Goal: Obtain resource: Obtain resource

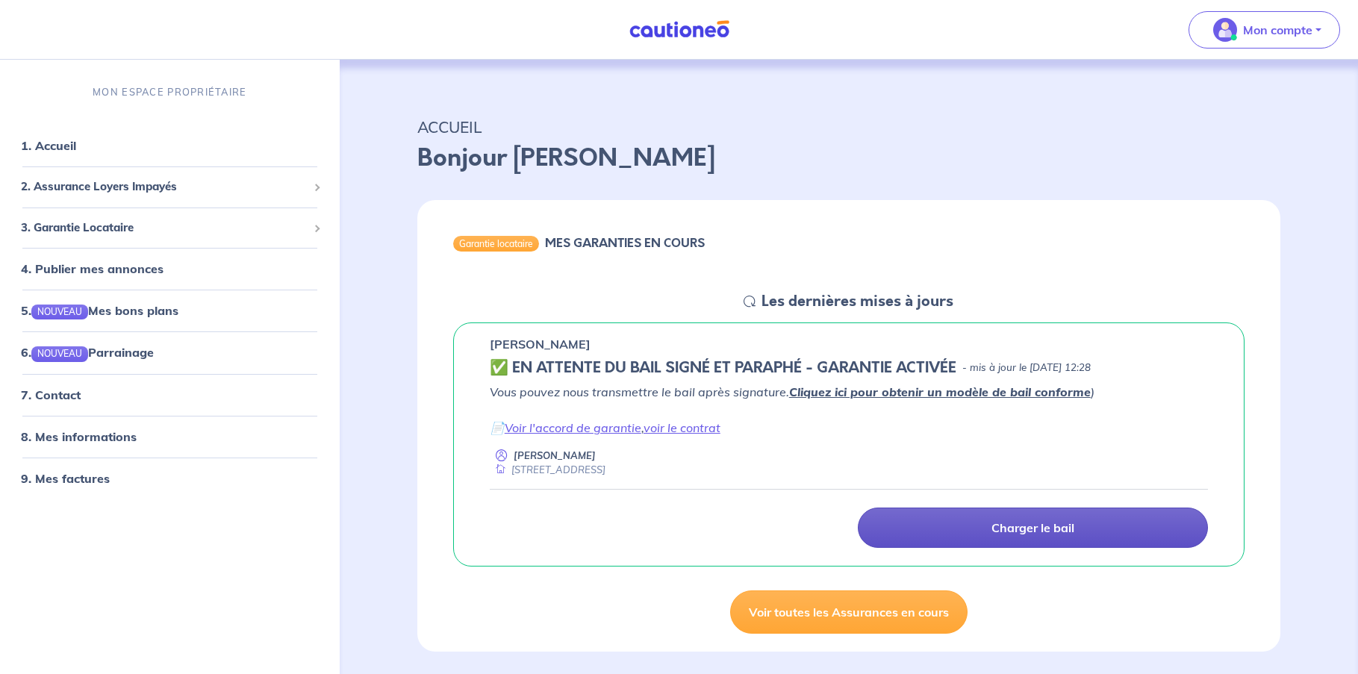
click at [1017, 529] on p "Charger le bail" at bounding box center [1033, 528] width 83 height 15
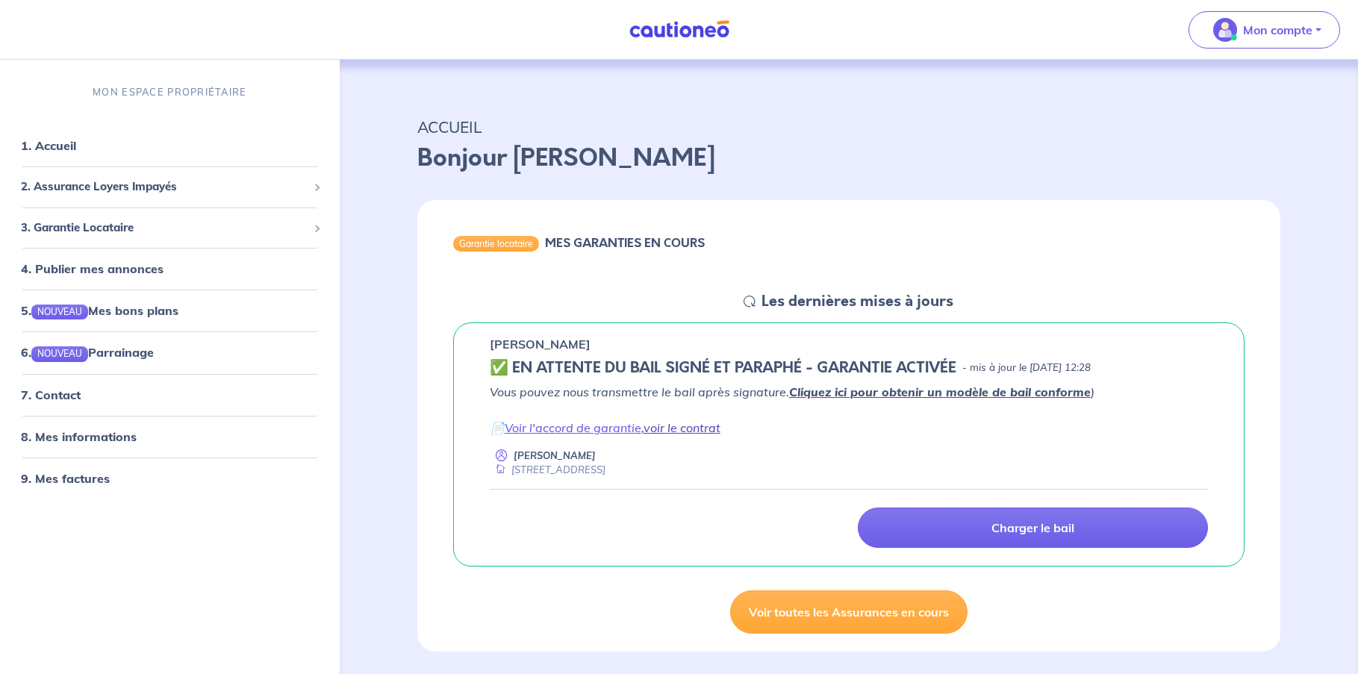
click at [664, 427] on link "voir le contrat" at bounding box center [682, 427] width 77 height 15
click at [63, 148] on link "1. Accueil" at bounding box center [48, 145] width 55 height 15
click at [1308, 21] on p "Mon compte" at bounding box center [1277, 30] width 69 height 18
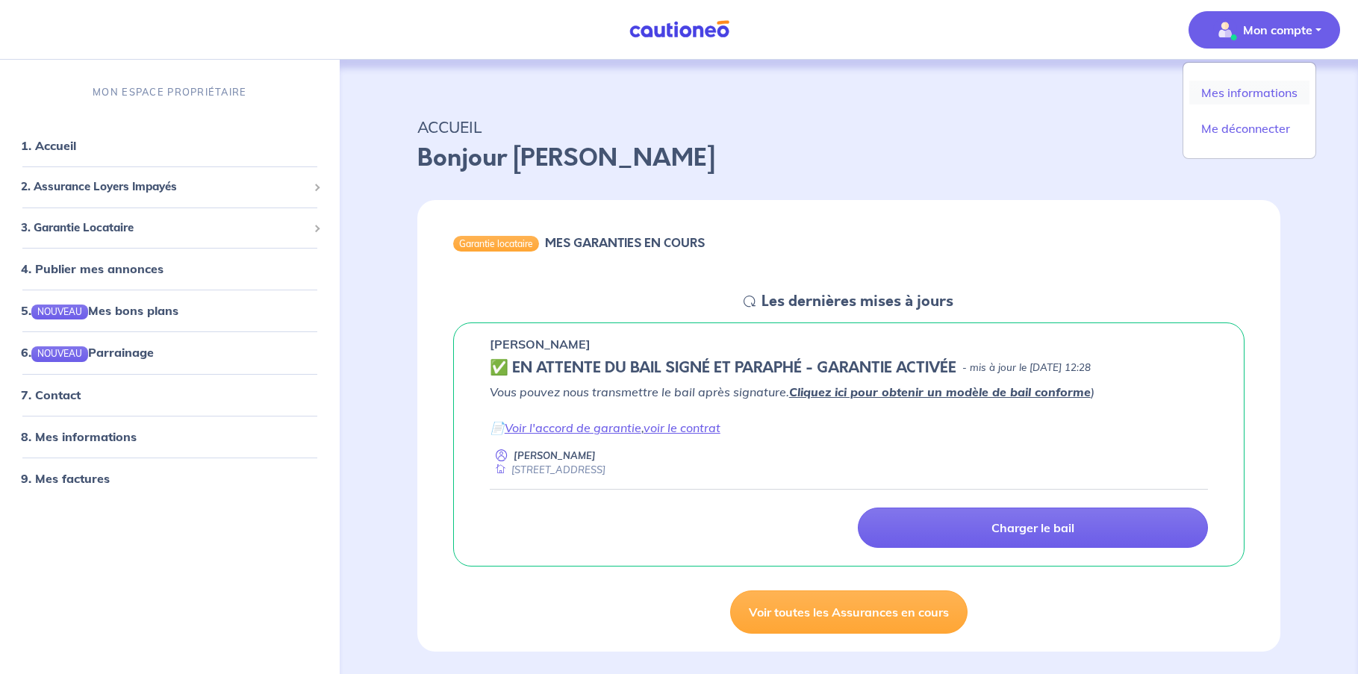
click at [1244, 97] on link "Mes informations" at bounding box center [1250, 93] width 120 height 24
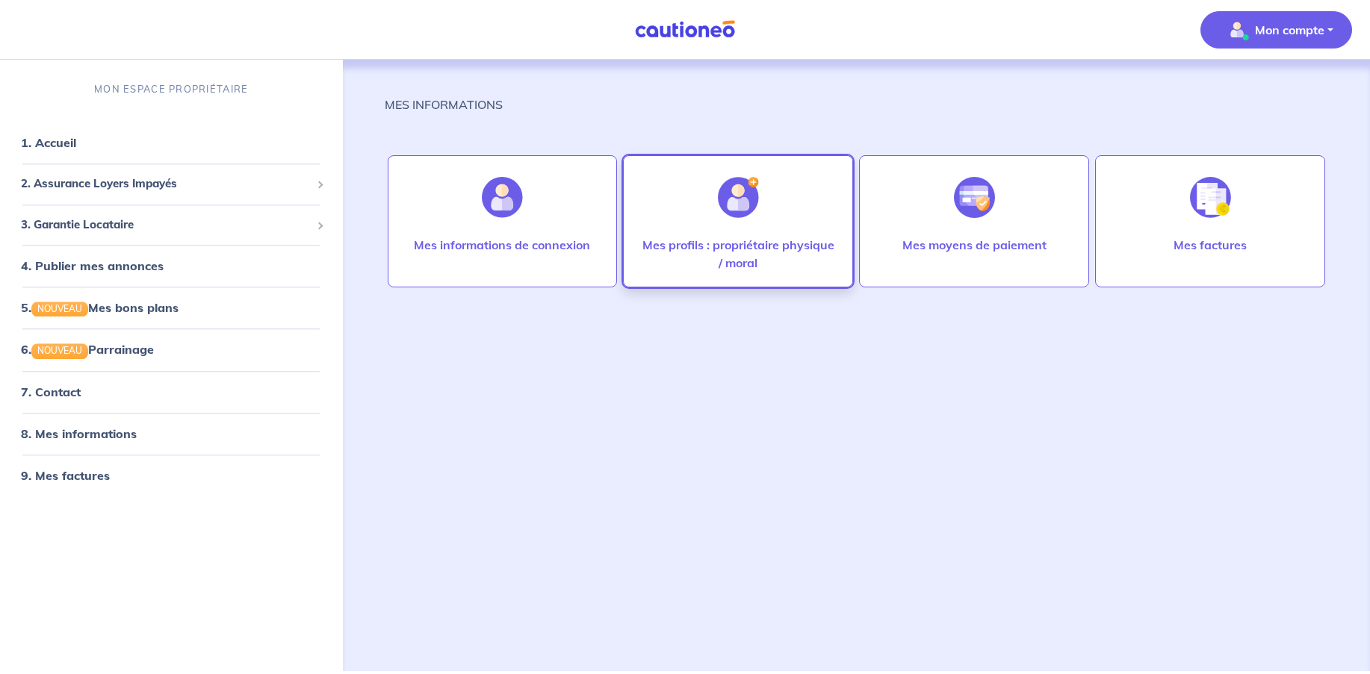
click at [730, 242] on p "Mes profils : propriétaire physique / moral" at bounding box center [738, 254] width 199 height 36
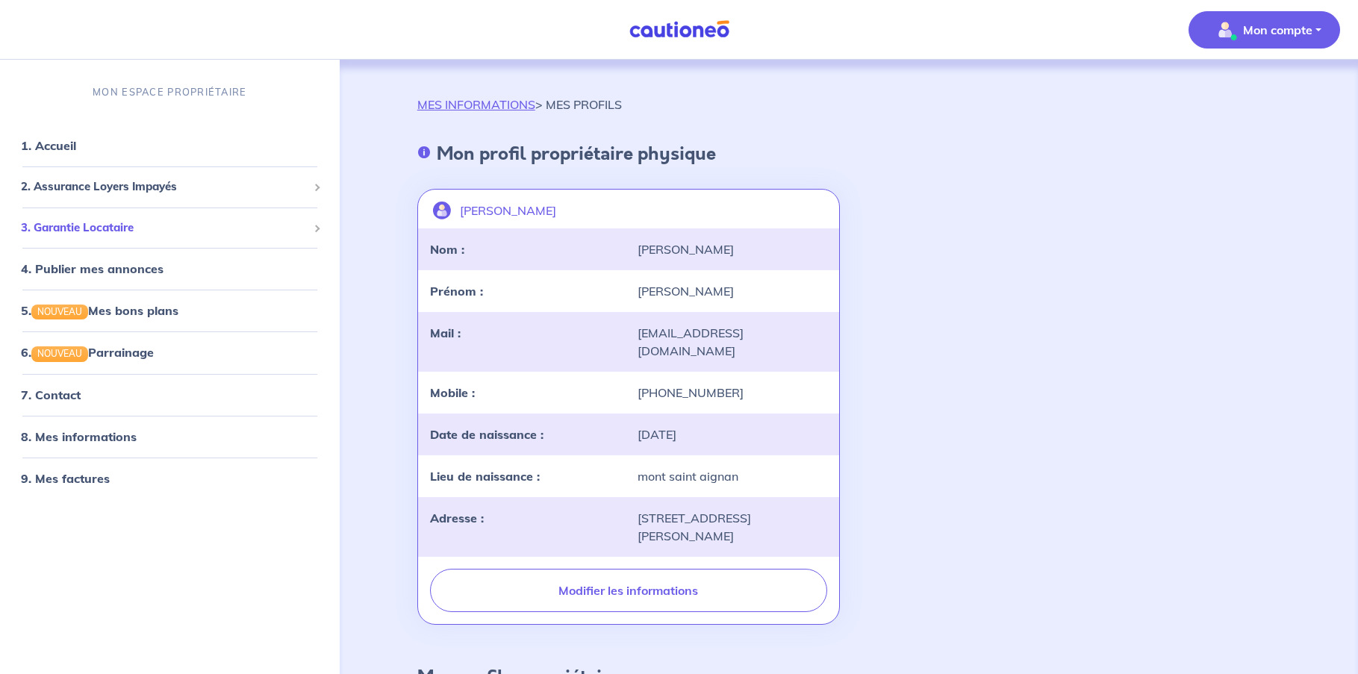
click at [104, 224] on span "3. Garantie Locataire" at bounding box center [164, 228] width 287 height 17
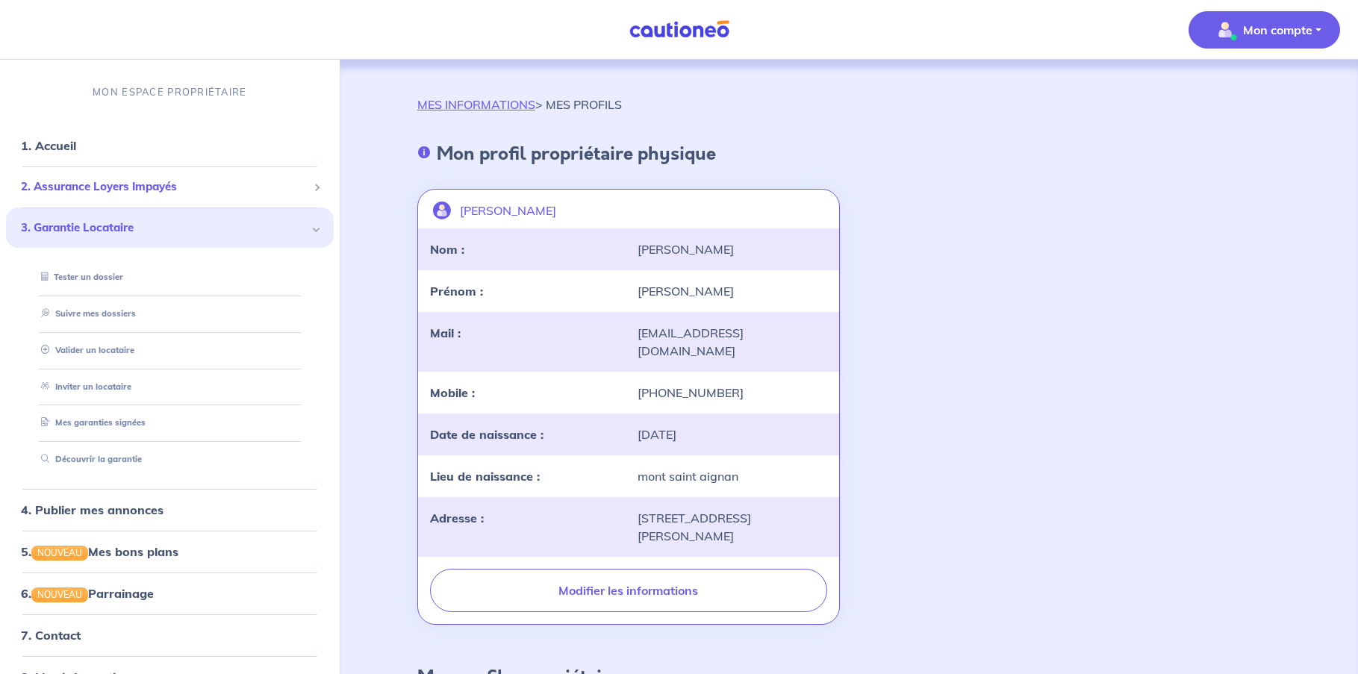
click at [95, 190] on span "2. Assurance Loyers Impayés" at bounding box center [164, 186] width 287 height 17
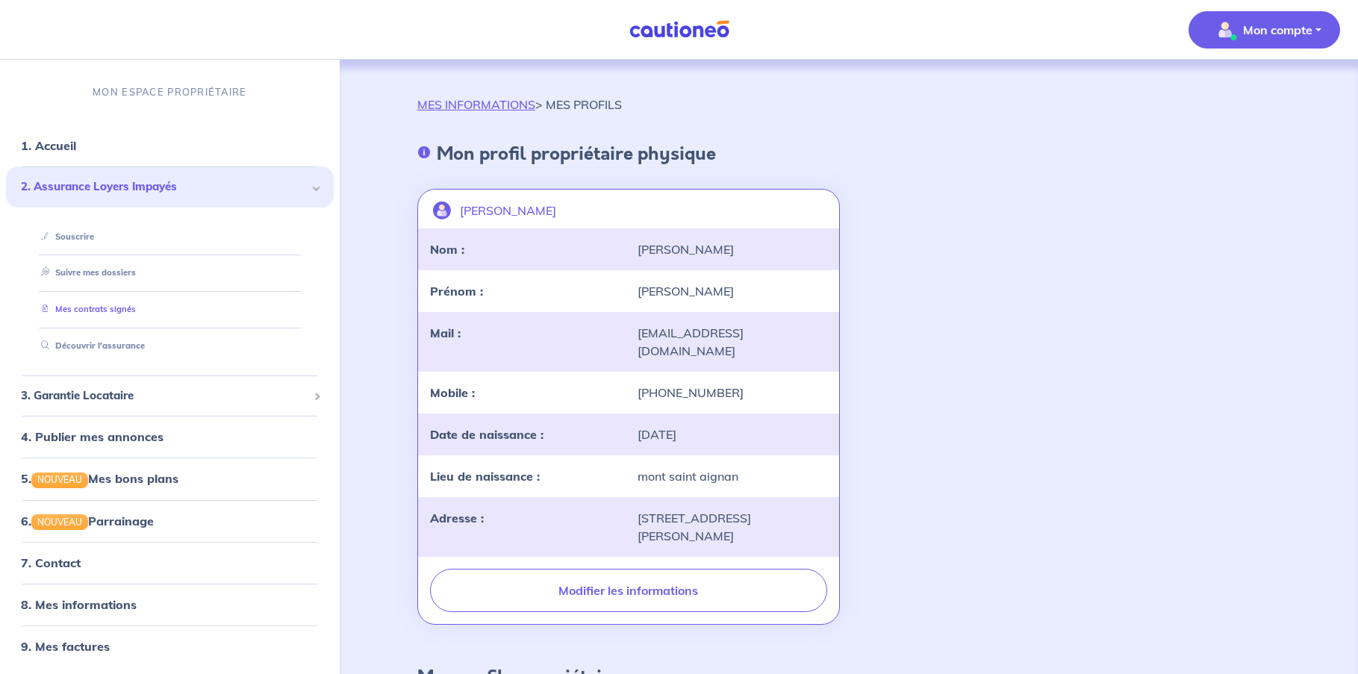
click at [106, 309] on link "Mes contrats signés" at bounding box center [85, 310] width 101 height 10
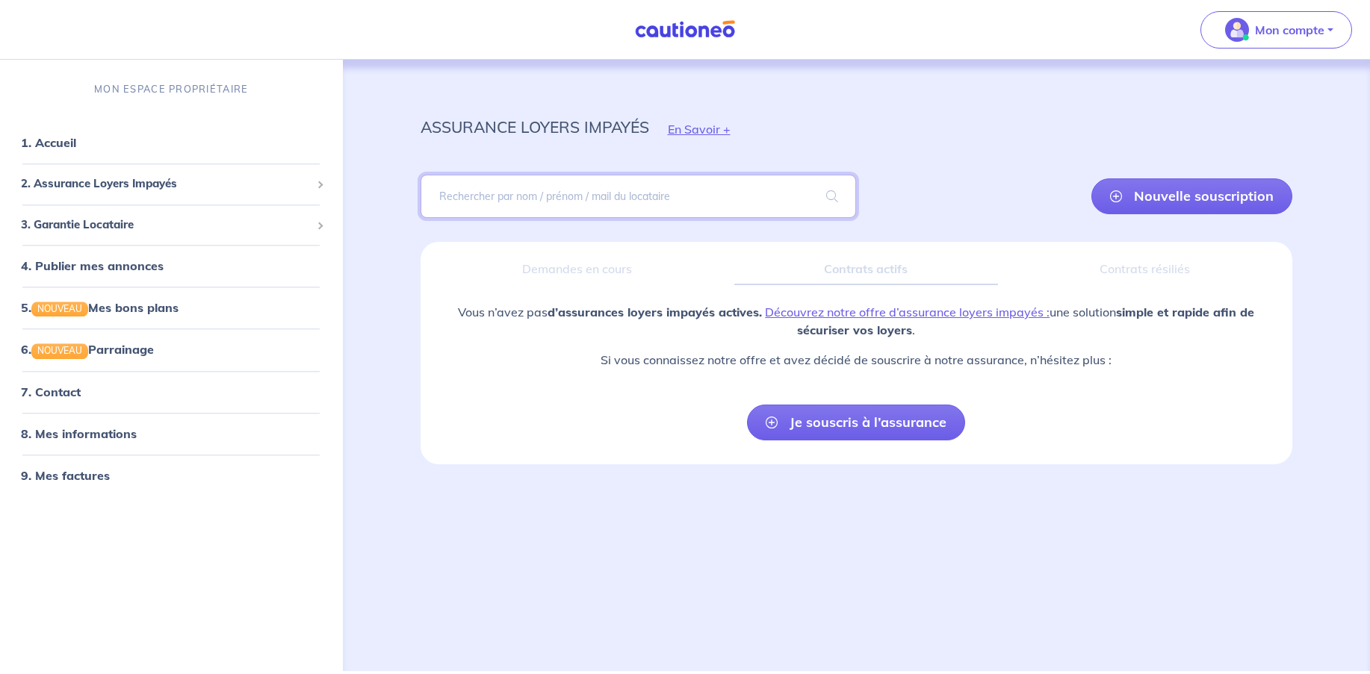
click at [612, 196] on input "search" at bounding box center [638, 196] width 436 height 43
type input "bail"
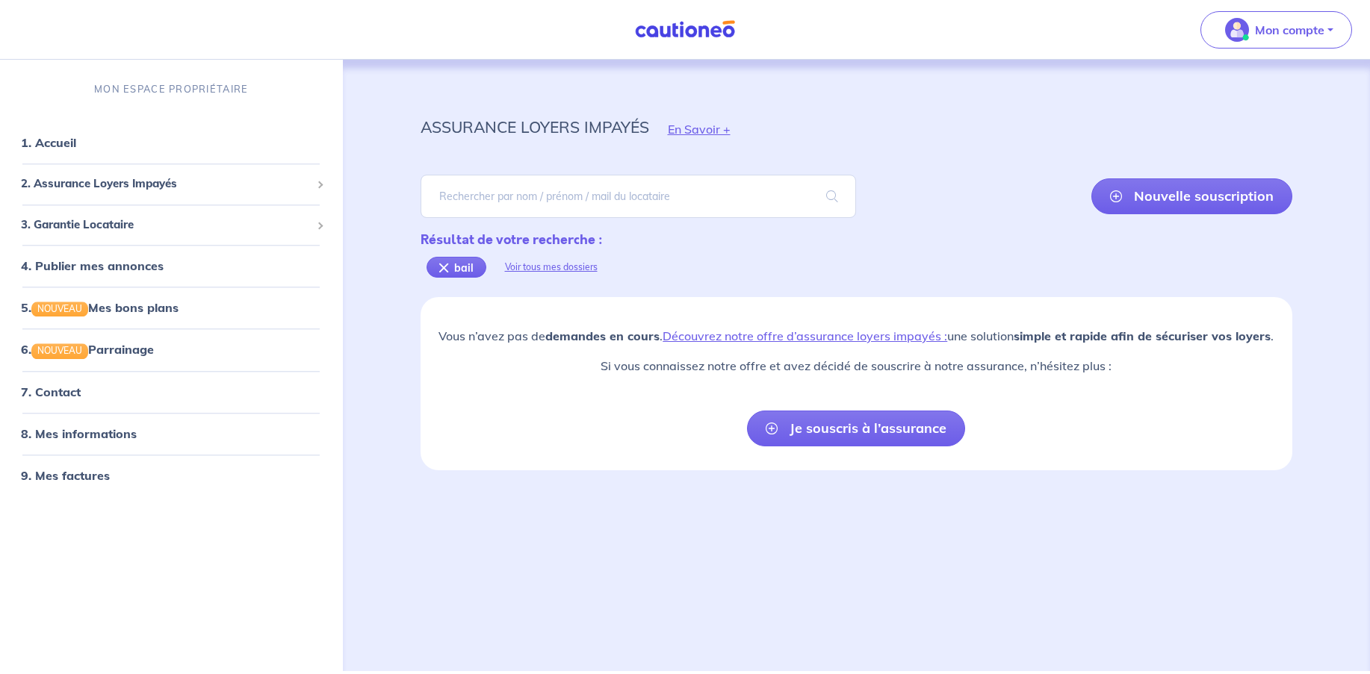
click at [694, 25] on img at bounding box center [685, 29] width 112 height 19
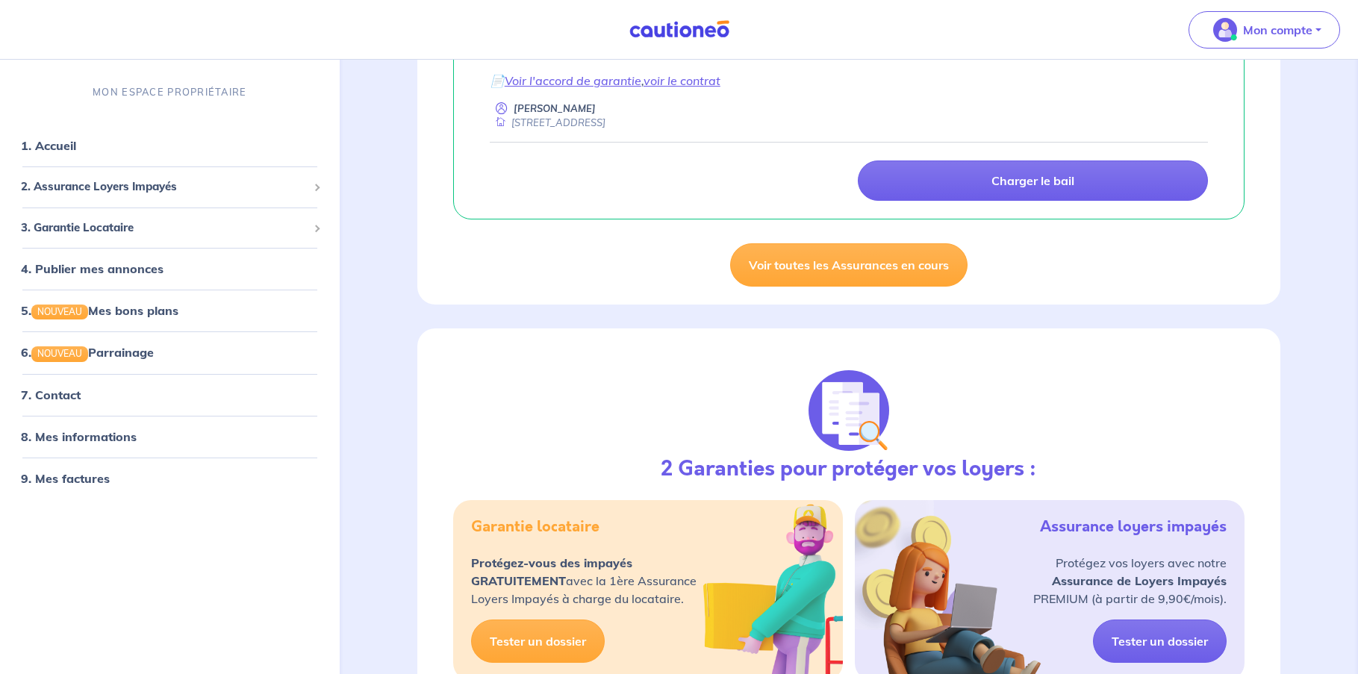
scroll to position [149, 0]
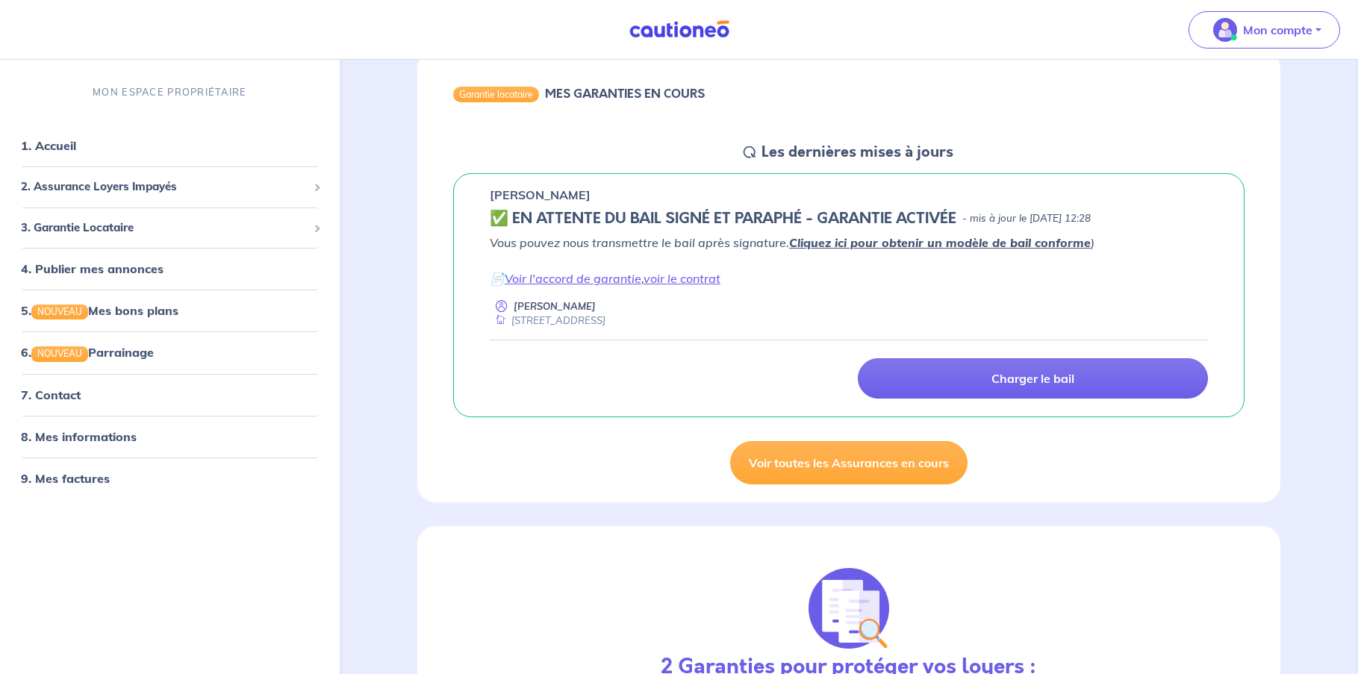
click at [894, 246] on link "Cliquez ici pour obtenir un modèle de bail conforme" at bounding box center [940, 242] width 302 height 15
